Goal: Transaction & Acquisition: Purchase product/service

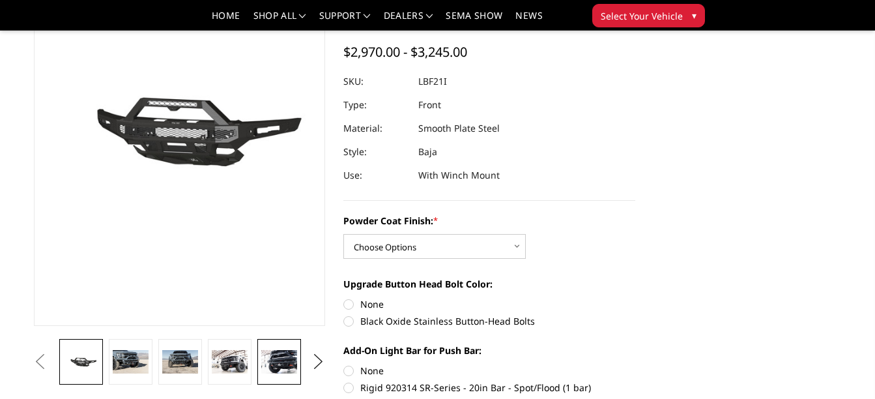
scroll to position [130, 0]
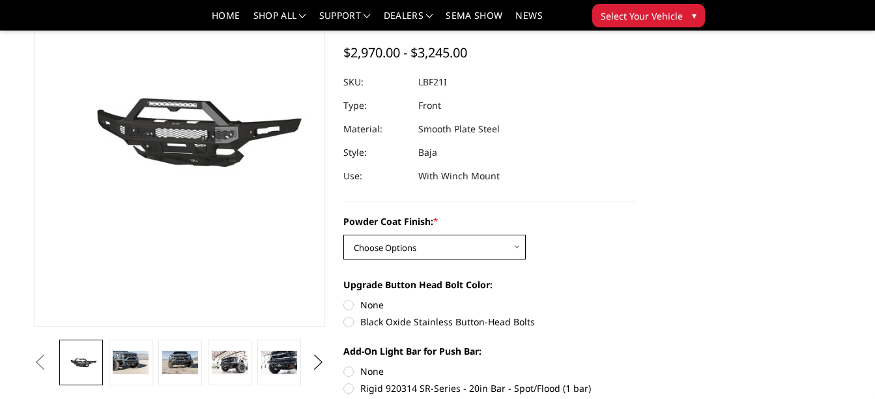
click at [358, 250] on select "Choose Options Bare Metal Texture Black Powder Coat" at bounding box center [434, 247] width 182 height 25
click at [248, 356] on link at bounding box center [229, 362] width 43 height 46
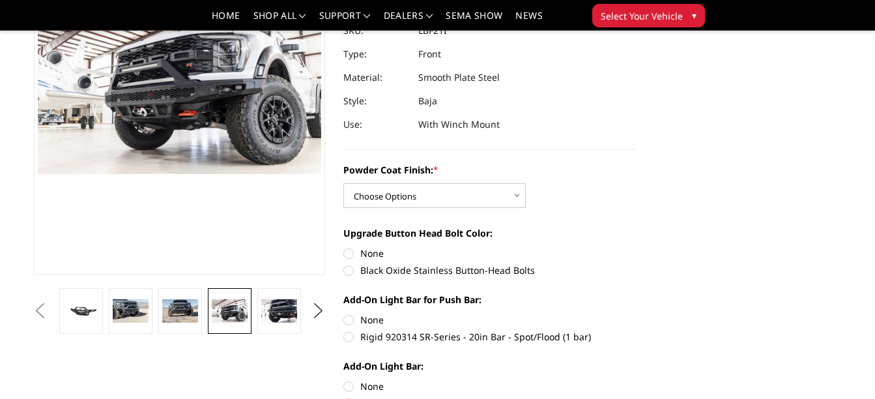
scroll to position [195, 0]
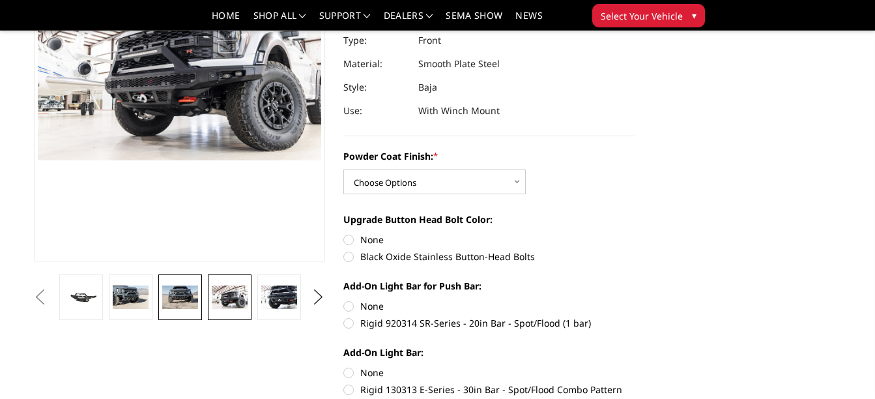
click at [175, 298] on img at bounding box center [179, 296] width 35 height 23
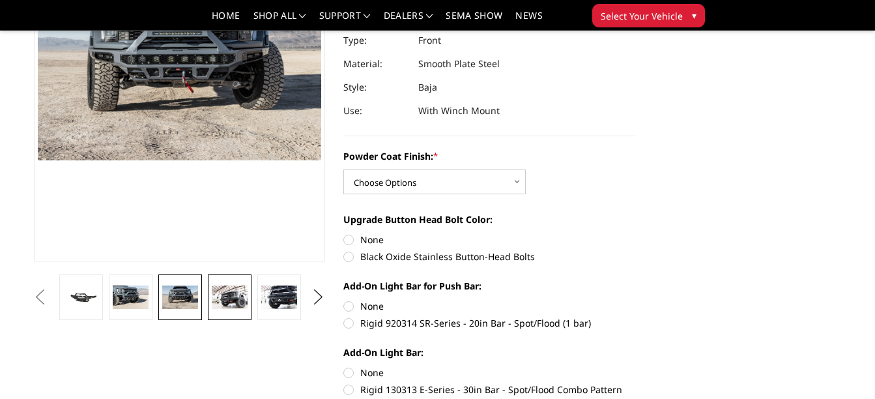
click at [223, 282] on link at bounding box center [229, 297] width 43 height 46
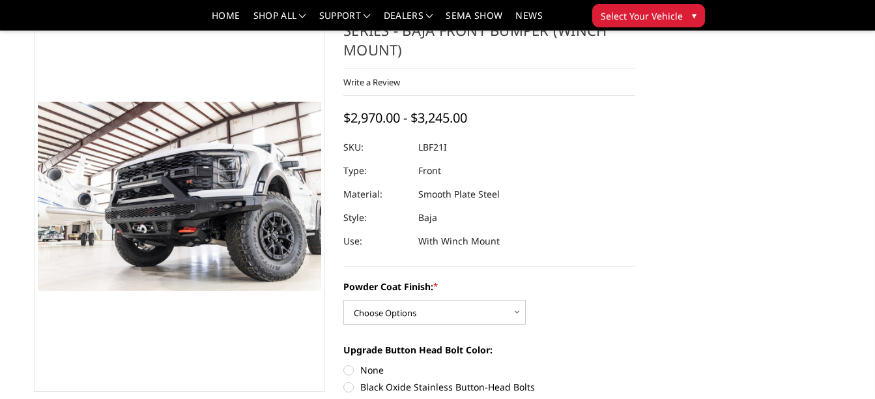
scroll to position [0, 0]
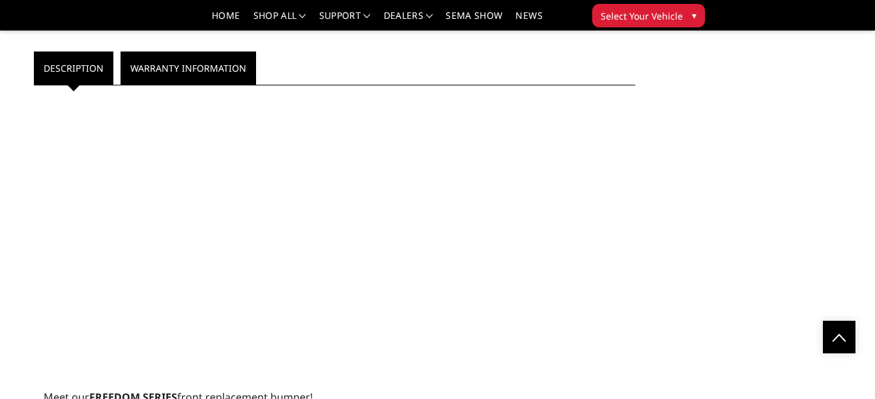
click at [182, 79] on link "Warranty Information" at bounding box center [189, 67] width 136 height 33
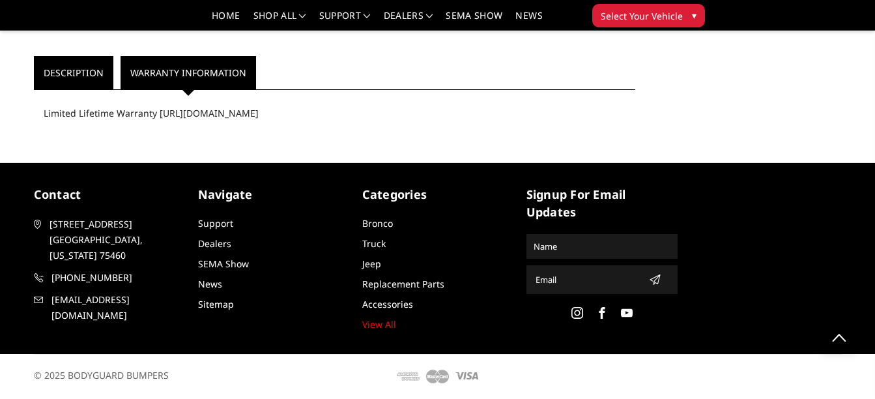
click at [112, 69] on li "Description" at bounding box center [74, 72] width 80 height 33
click at [98, 74] on link "Description" at bounding box center [73, 72] width 79 height 33
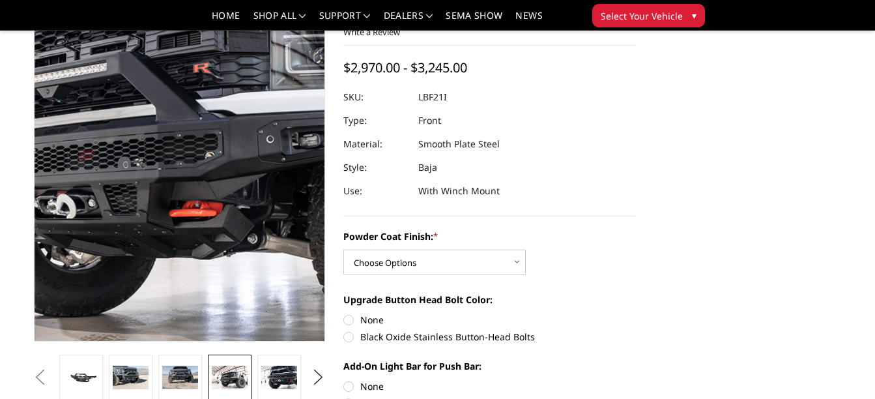
scroll to position [0, 0]
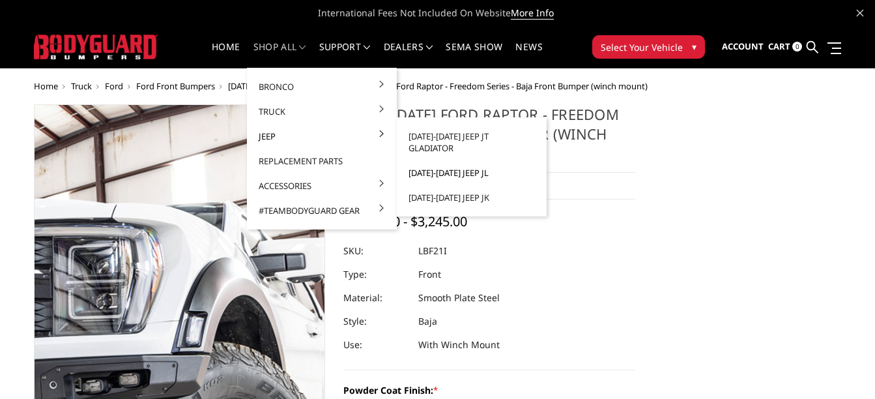
click at [424, 160] on link "[DATE]-[DATE] Jeep JL" at bounding box center [471, 172] width 139 height 25
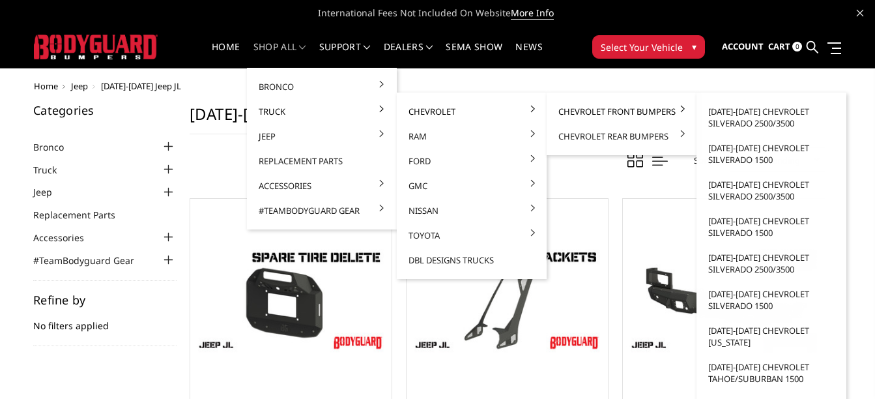
click at [598, 106] on link "Chevrolet Front Bumpers" at bounding box center [621, 111] width 139 height 25
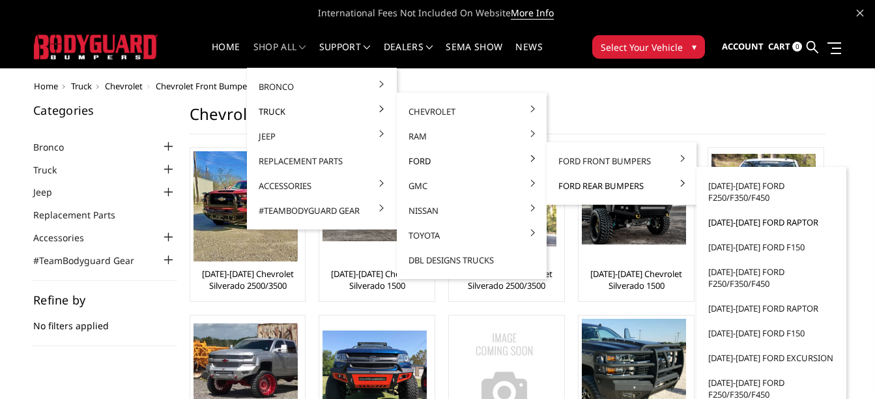
click at [744, 220] on link "[DATE]-[DATE] Ford Raptor" at bounding box center [771, 222] width 139 height 25
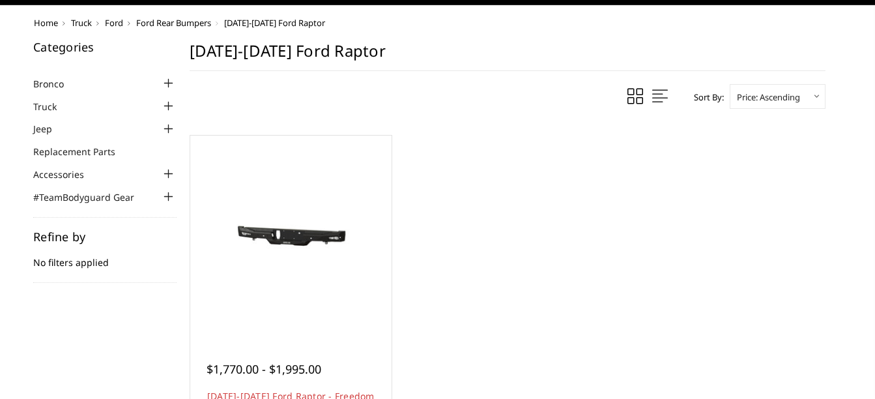
scroll to position [130, 0]
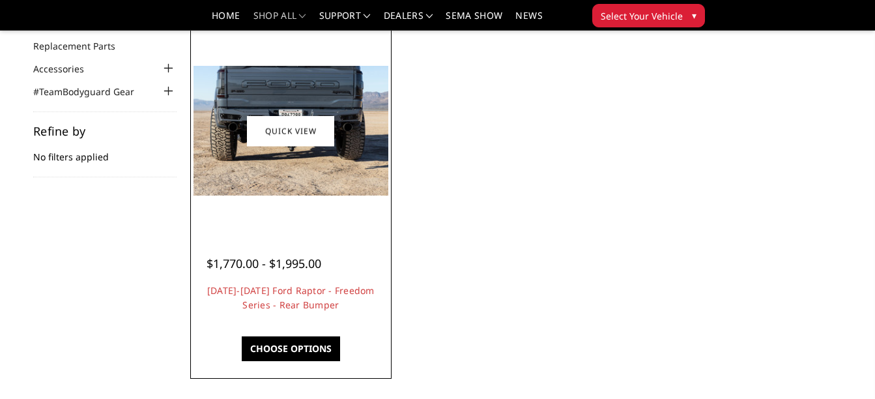
click at [298, 192] on img at bounding box center [291, 131] width 195 height 130
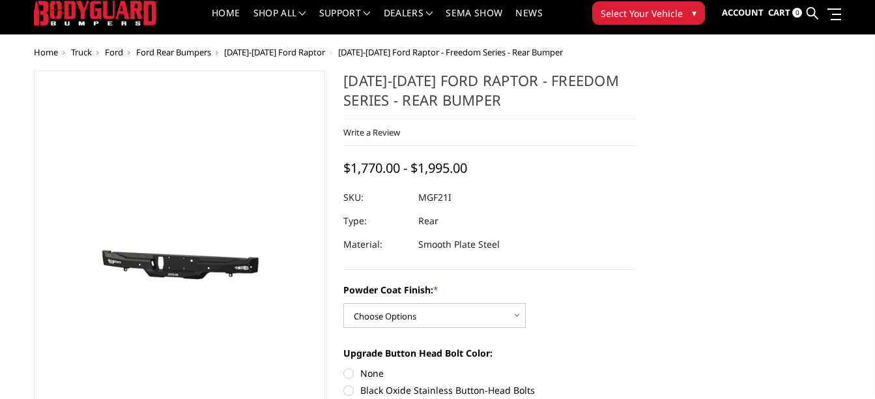
scroll to position [65, 0]
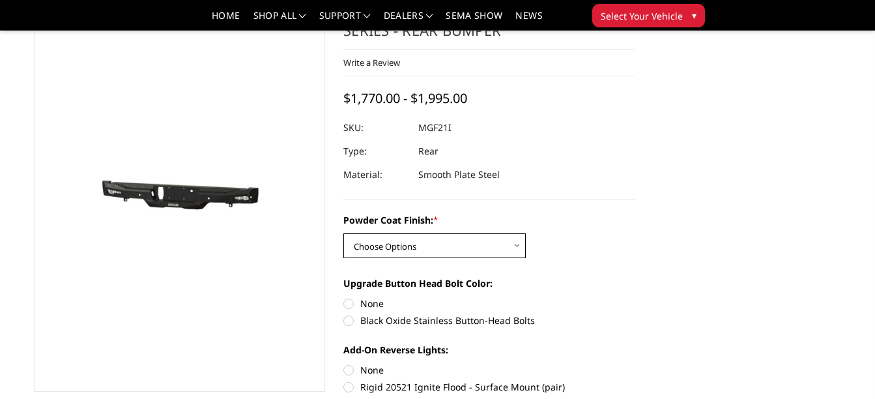
click at [396, 242] on select "Choose Options Bare Metal Texture Black Powder Coat" at bounding box center [434, 245] width 182 height 25
select select "2764"
click at [343, 233] on select "Choose Options Bare Metal Texture Black Powder Coat" at bounding box center [434, 245] width 182 height 25
click at [396, 255] on select "Choose Options Bare Metal Texture Black Powder Coat" at bounding box center [434, 245] width 182 height 25
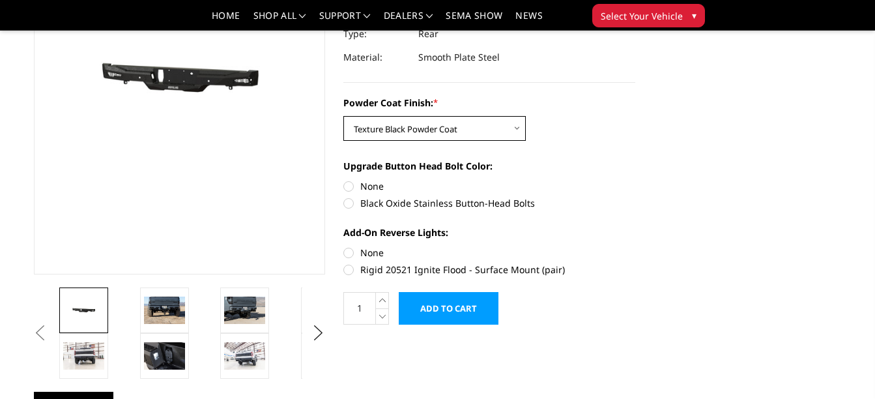
scroll to position [195, 0]
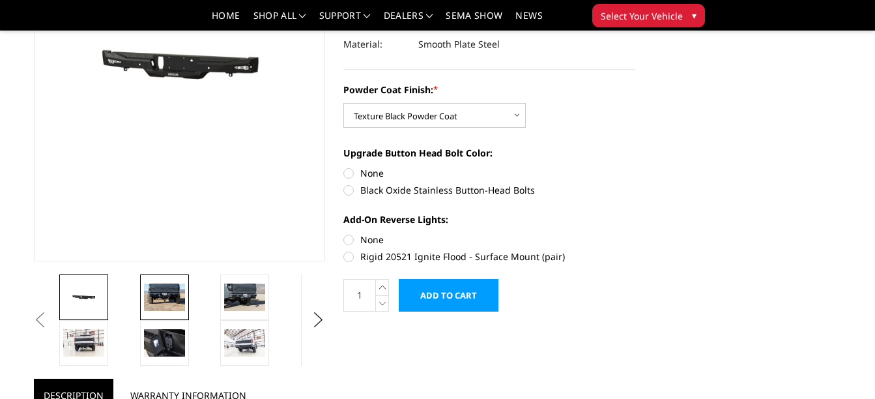
click at [174, 287] on img at bounding box center [164, 296] width 41 height 27
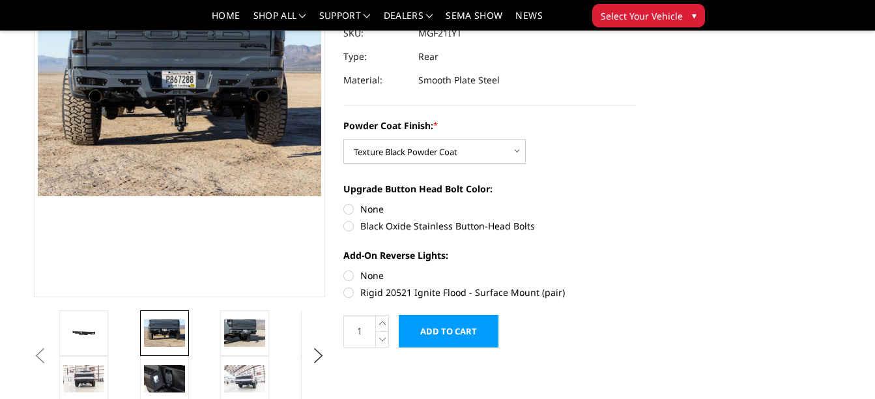
scroll to position [169, 0]
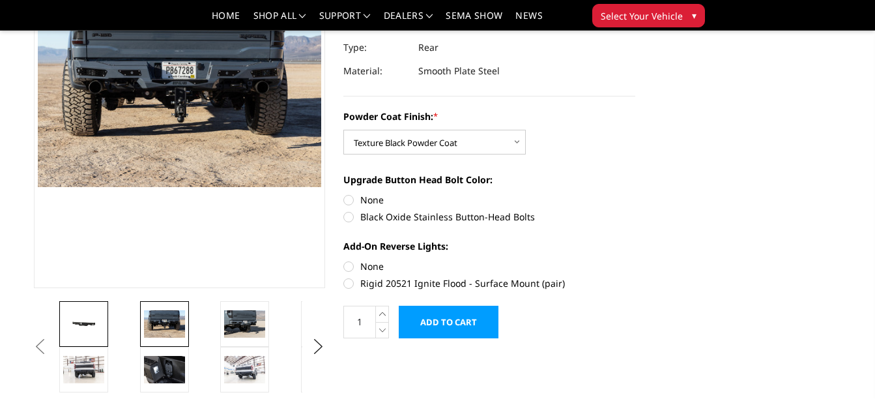
click at [92, 313] on link at bounding box center [83, 324] width 49 height 46
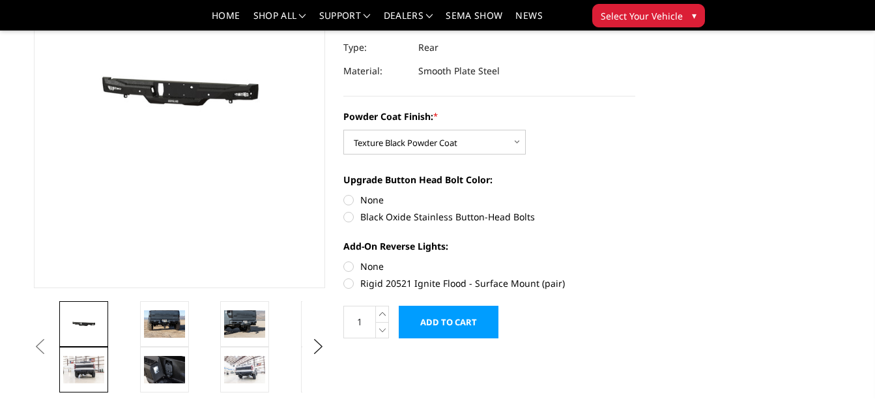
click at [96, 363] on img at bounding box center [83, 369] width 41 height 27
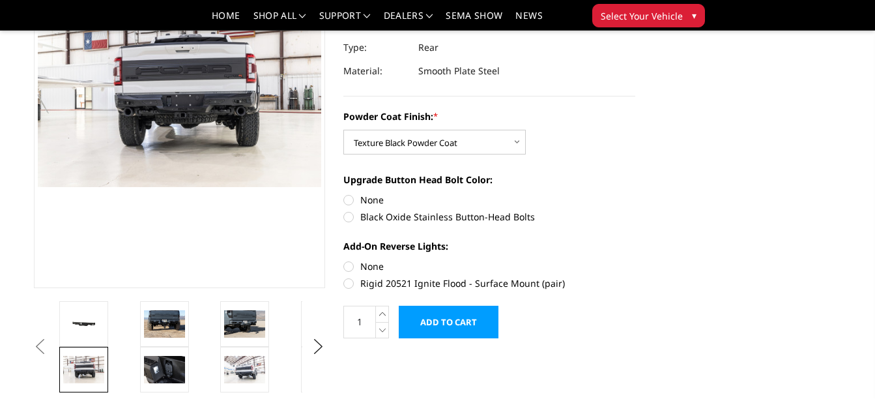
scroll to position [142, 0]
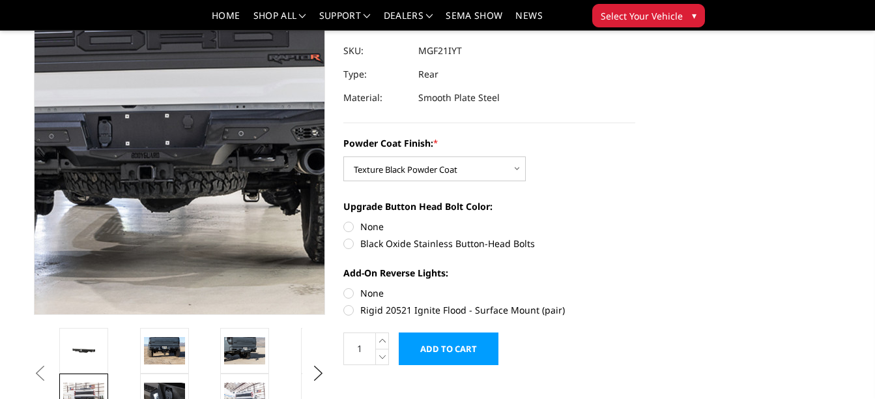
click at [203, 150] on img at bounding box center [135, 107] width 834 height 556
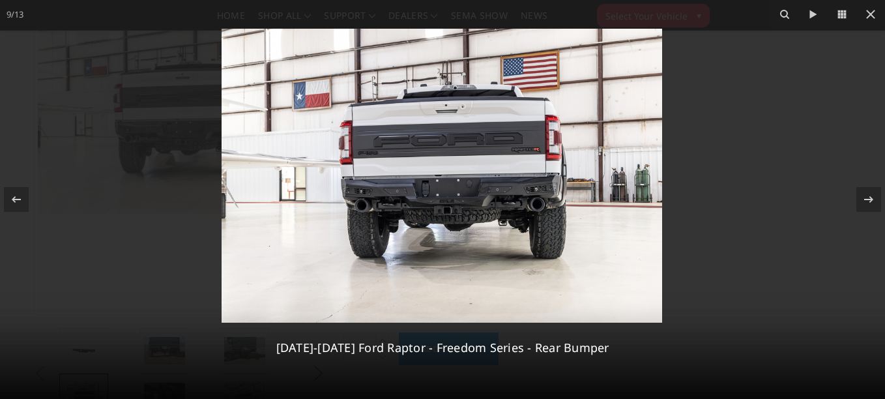
click at [452, 197] on img at bounding box center [442, 176] width 441 height 294
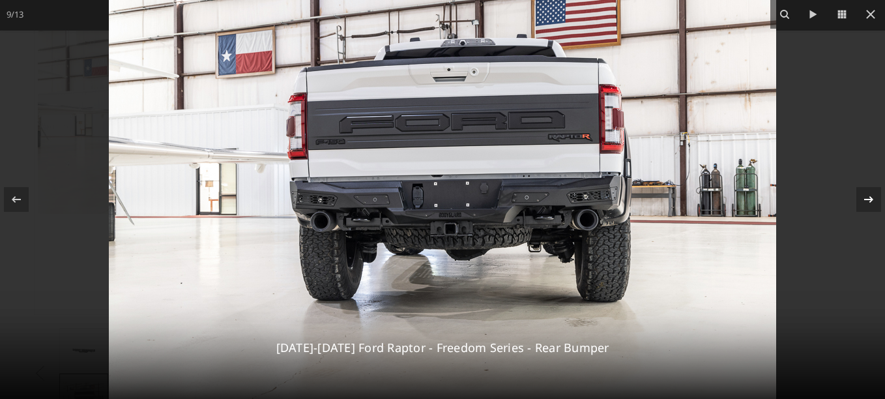
click at [874, 195] on icon at bounding box center [869, 200] width 16 height 16
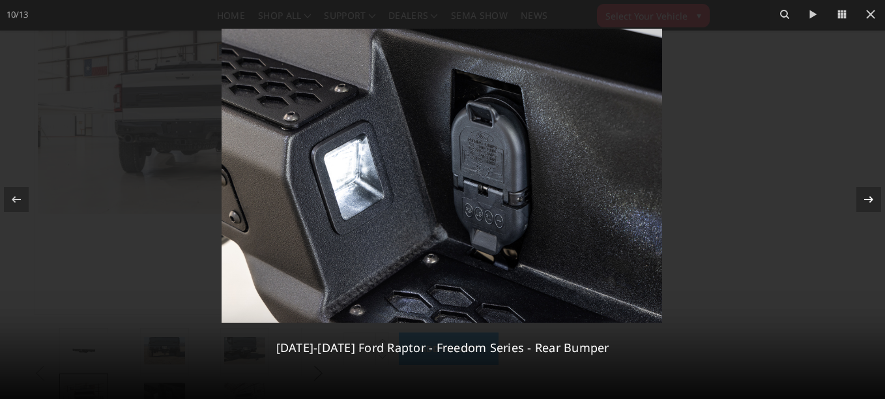
click at [874, 195] on icon at bounding box center [869, 200] width 16 height 16
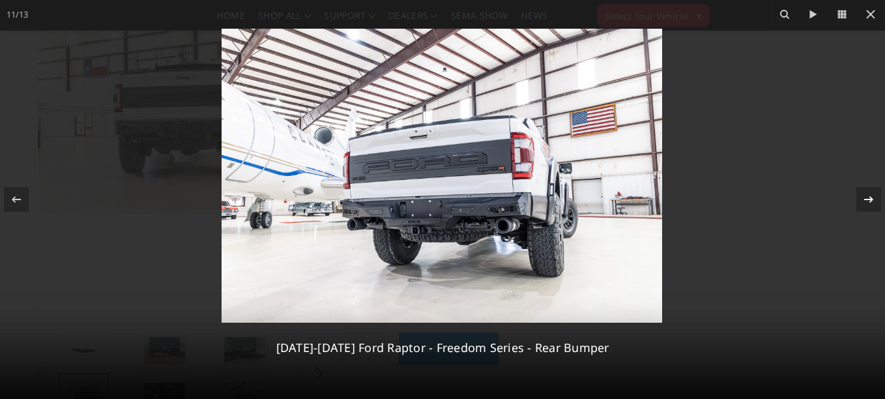
click at [874, 195] on div "11 / 13 2021-2025 Ford Raptor - Freedom Series - Rear Bumper" at bounding box center [442, 199] width 885 height 399
click at [874, 12] on icon at bounding box center [871, 15] width 16 height 16
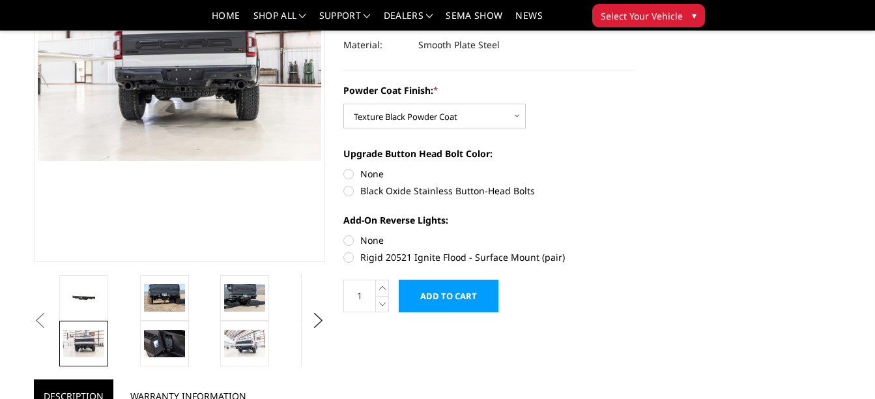
scroll to position [207, 0]
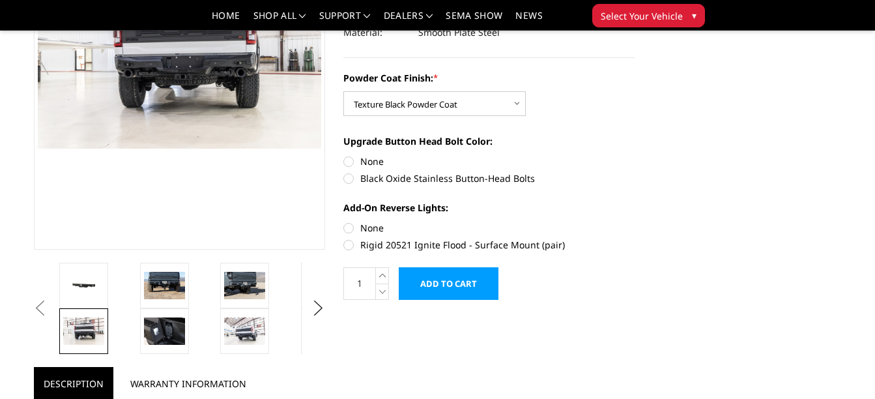
click at [350, 245] on label "Rigid 20521 Ignite Flood - Surface Mount (pair)" at bounding box center [489, 245] width 292 height 14
click at [635, 222] on input "Rigid 20521 Ignite Flood - Surface Mount (pair)" at bounding box center [635, 221] width 1 height 1
radio input "true"
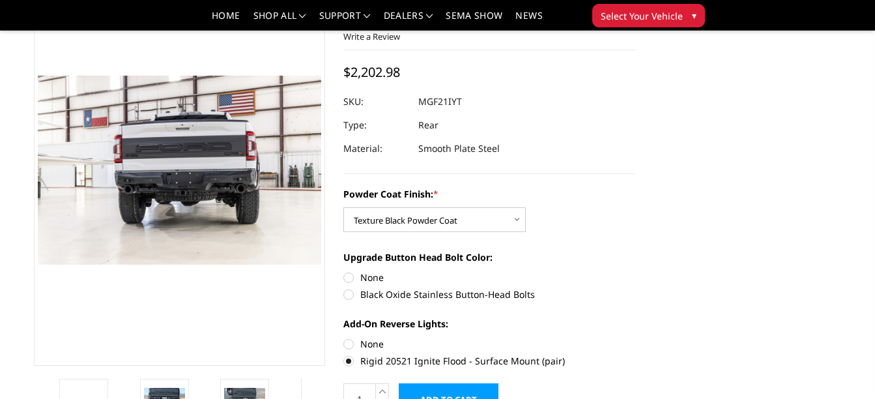
scroll to position [77, 0]
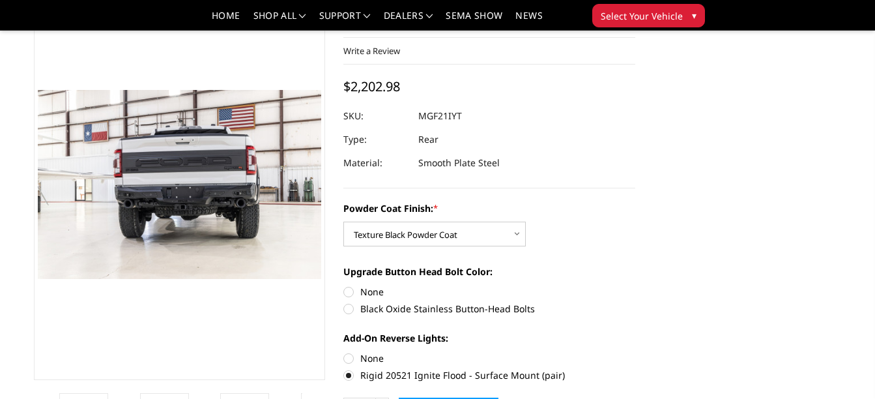
click at [348, 311] on label "Black Oxide Stainless Button-Head Bolts" at bounding box center [489, 309] width 292 height 14
click at [635, 285] on input "Black Oxide Stainless Button-Head Bolts" at bounding box center [635, 285] width 1 height 1
radio input "true"
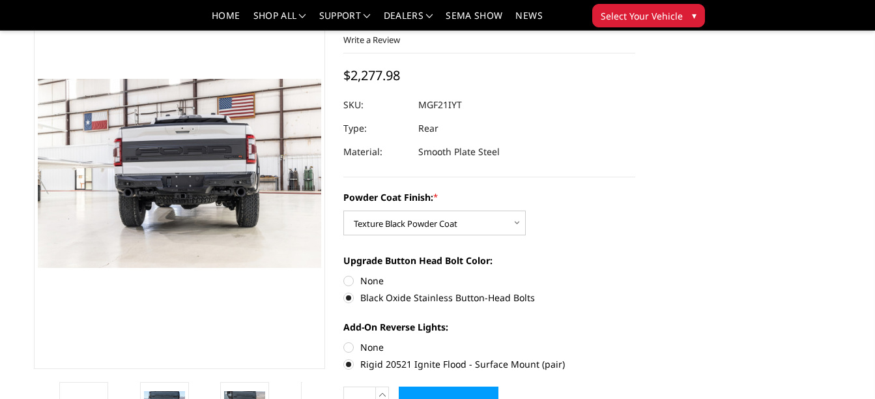
scroll to position [65, 0]
